Goal: Transaction & Acquisition: Purchase product/service

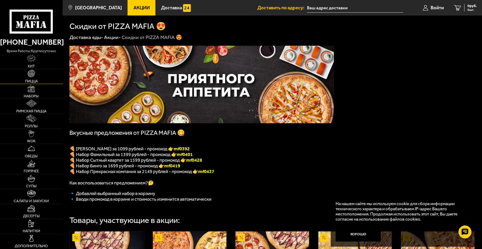
click at [32, 82] on span "Пицца" at bounding box center [31, 81] width 13 height 4
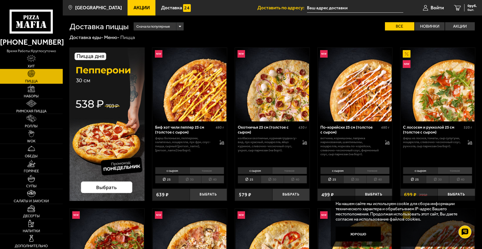
click at [193, 179] on li "30" at bounding box center [189, 179] width 23 height 8
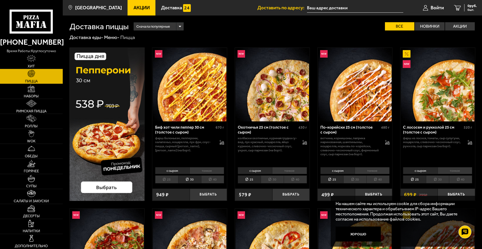
click at [210, 178] on li "40" at bounding box center [212, 179] width 23 height 8
click at [190, 177] on li "30" at bounding box center [189, 179] width 23 height 8
click at [169, 179] on li "25" at bounding box center [166, 179] width 23 height 8
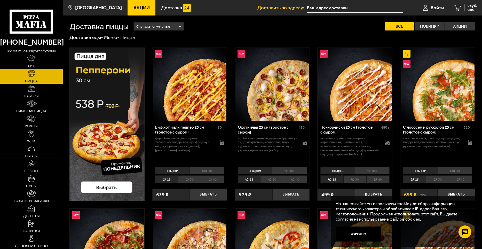
click at [184, 179] on li "30" at bounding box center [189, 179] width 23 height 8
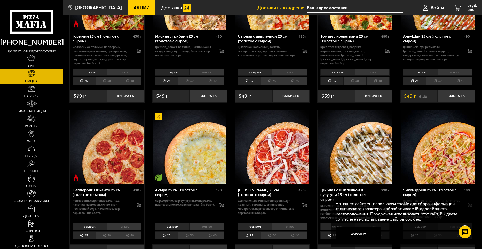
scroll to position [310, 0]
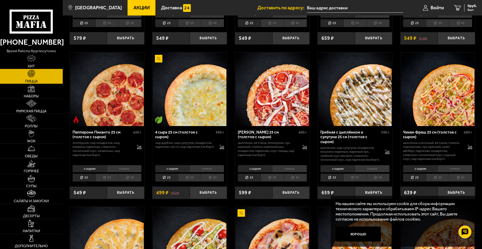
click at [194, 117] on img at bounding box center [190, 89] width 74 height 74
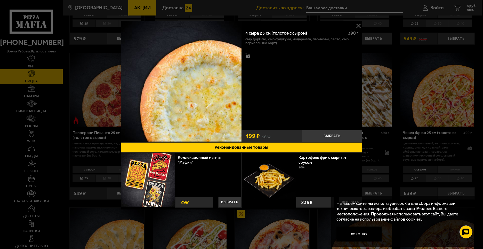
click at [360, 25] on button at bounding box center [359, 26] width 8 height 8
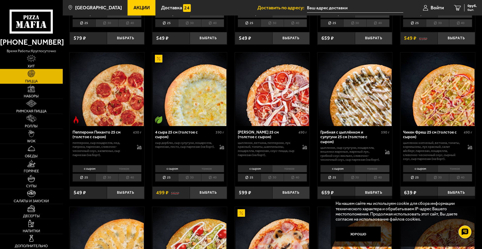
click at [278, 88] on img at bounding box center [272, 89] width 74 height 74
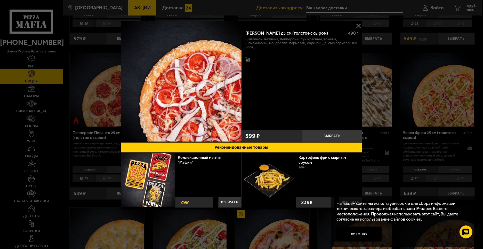
click at [360, 25] on button at bounding box center [359, 26] width 8 height 8
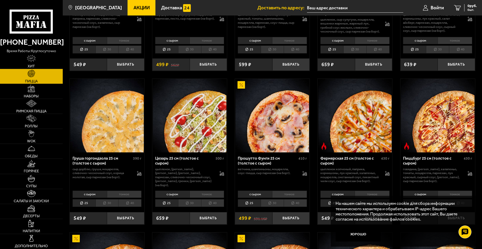
scroll to position [439, 0]
